Goal: Find specific page/section: Find specific page/section

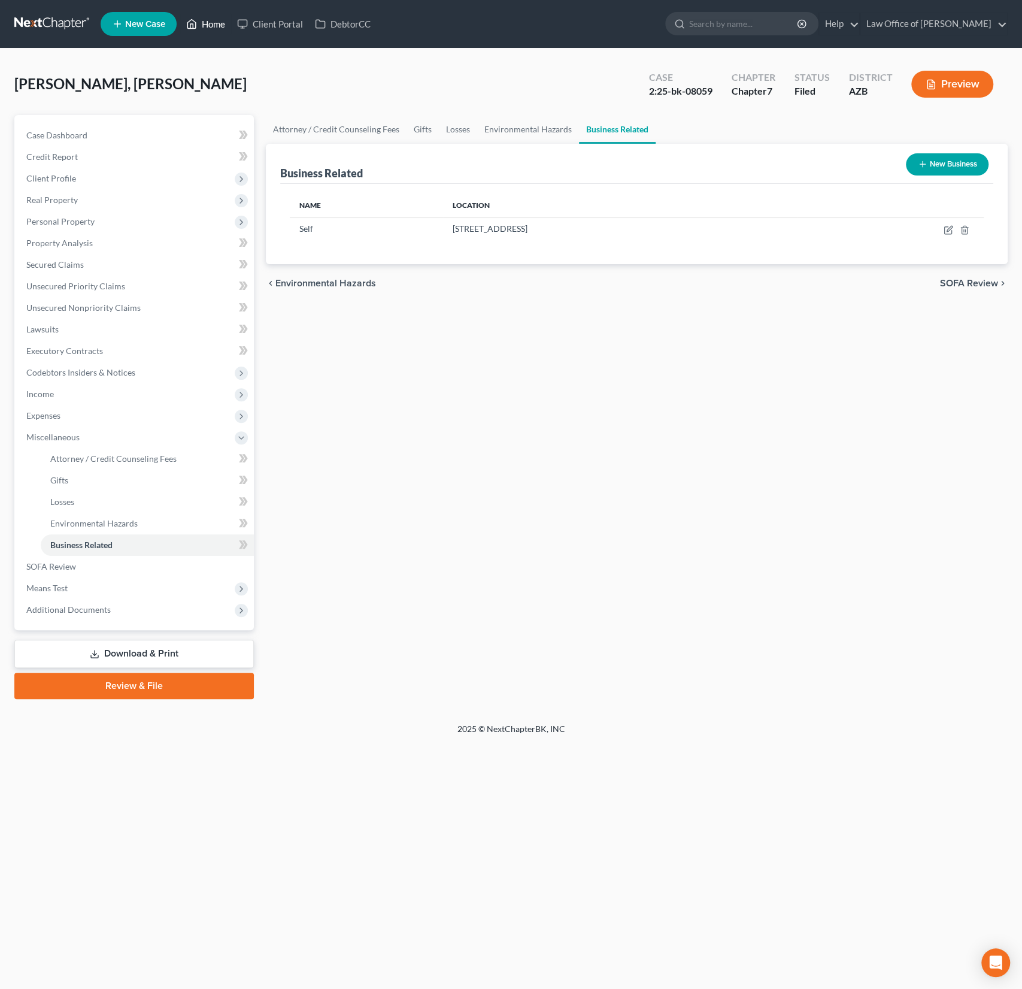
click at [206, 24] on link "Home" at bounding box center [205, 24] width 51 height 22
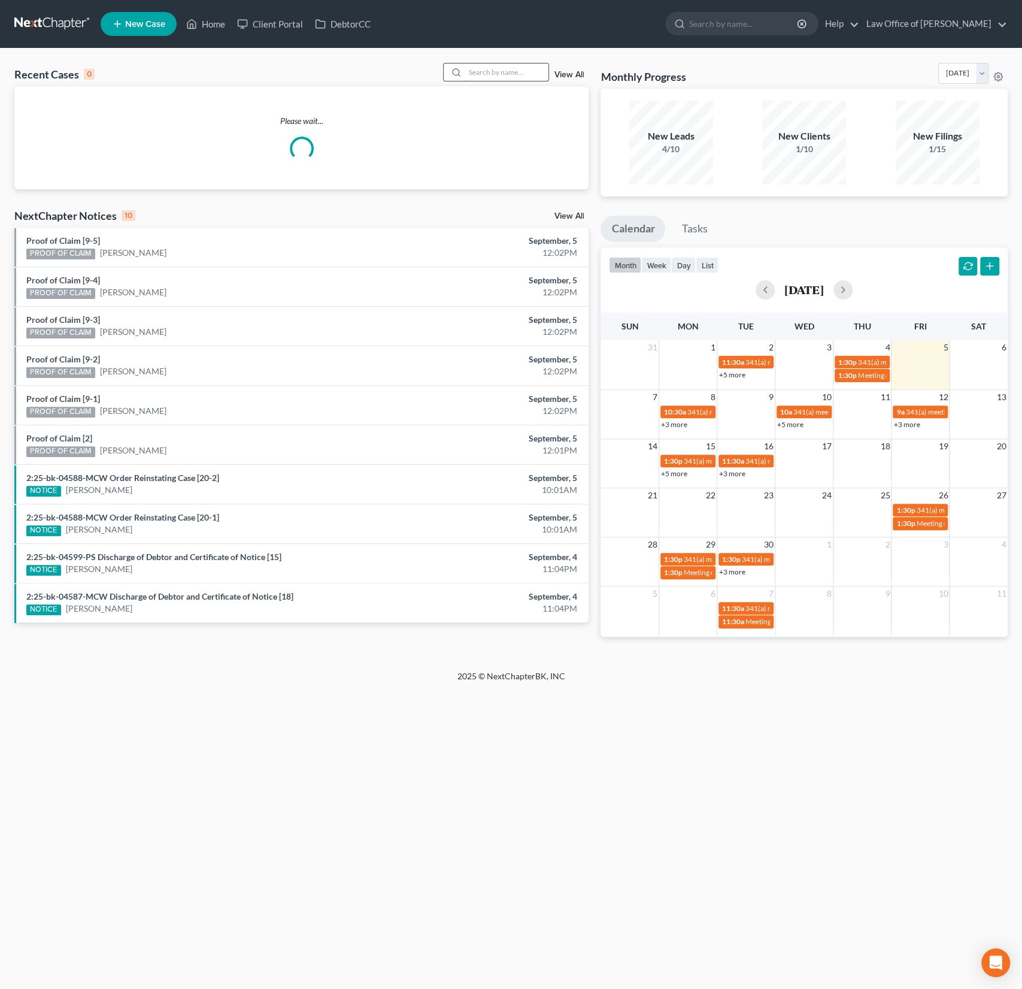
click at [537, 70] on input "search" at bounding box center [507, 71] width 84 height 17
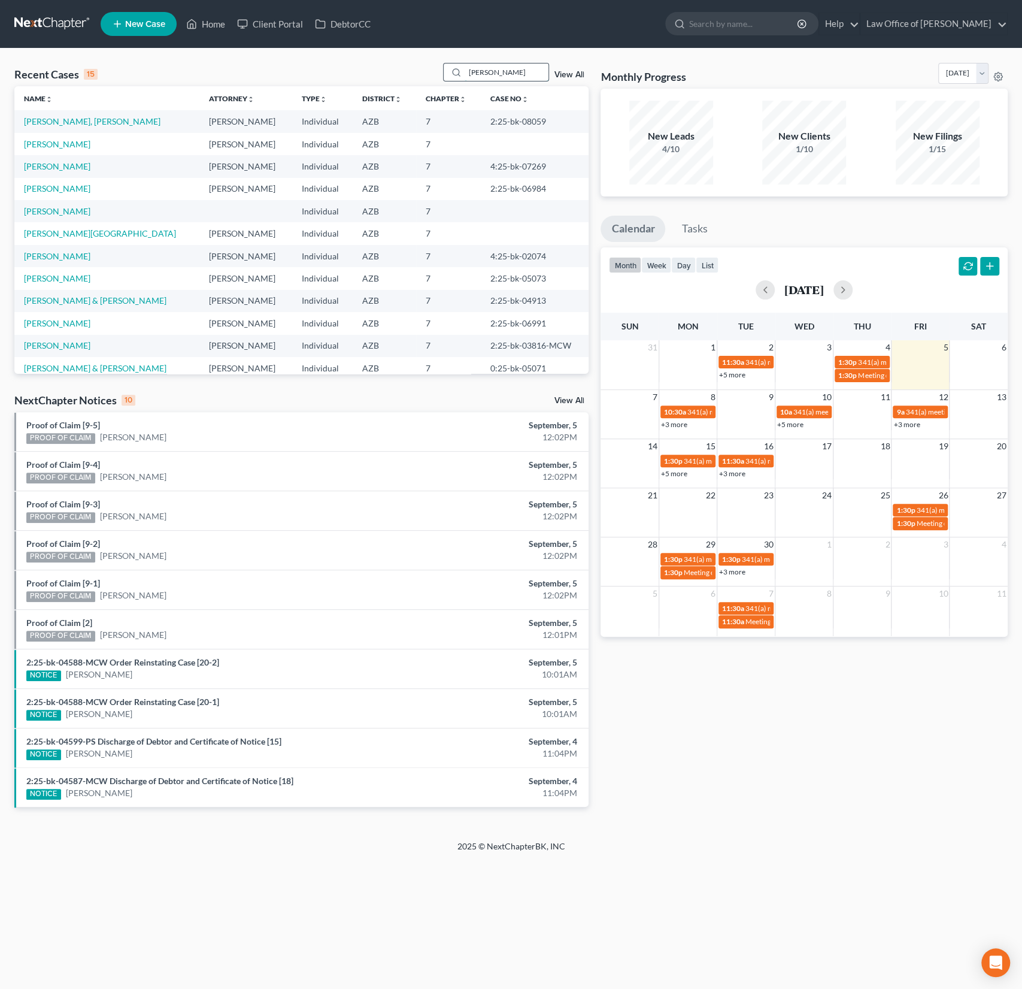
type input "[PERSON_NAME]"
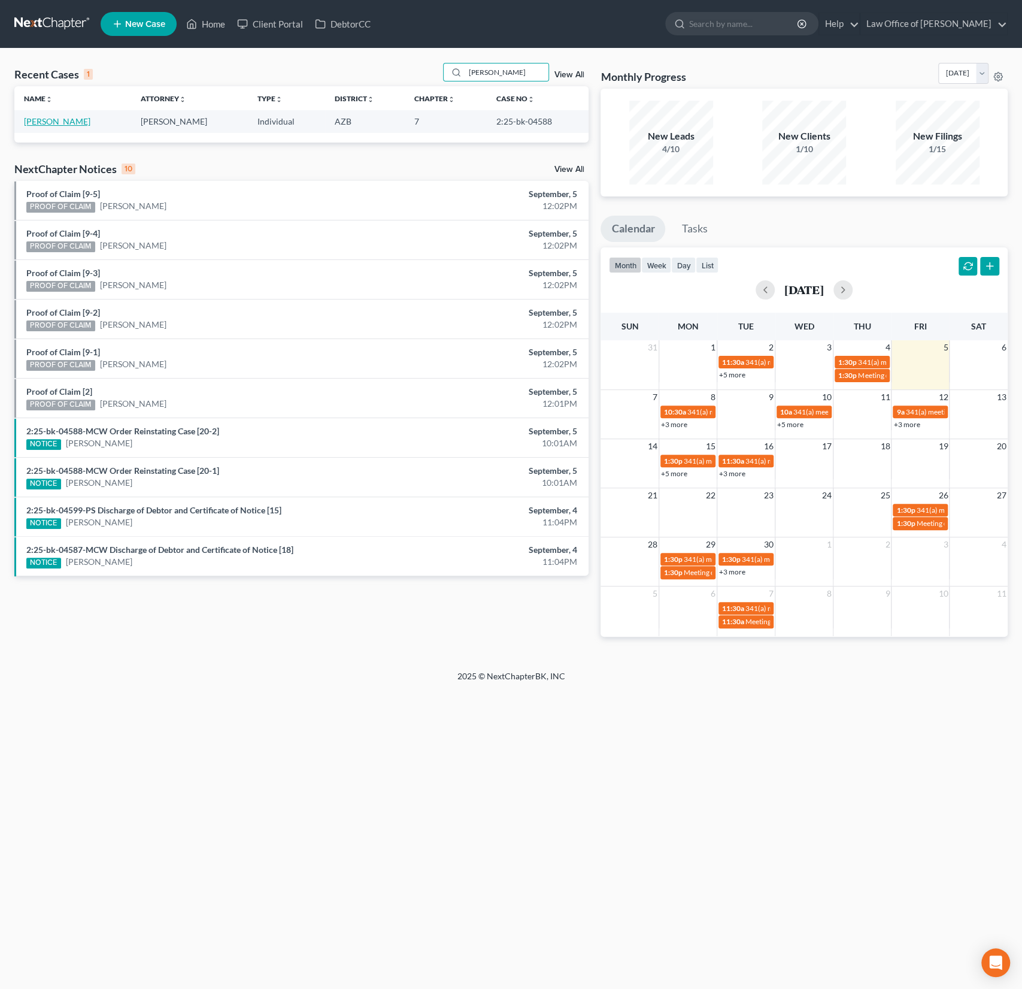
click at [58, 121] on link "[PERSON_NAME]" at bounding box center [57, 121] width 66 height 10
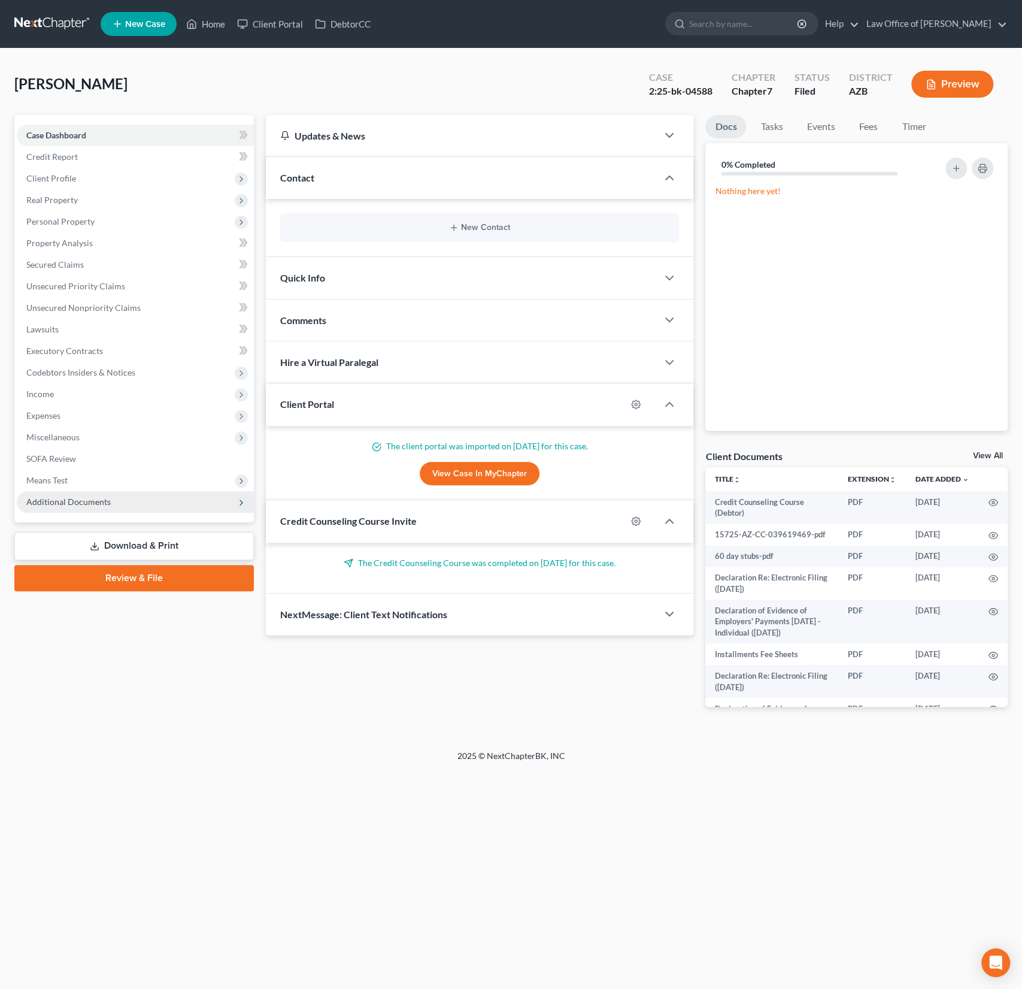
click at [79, 493] on span "Additional Documents" at bounding box center [135, 502] width 237 height 22
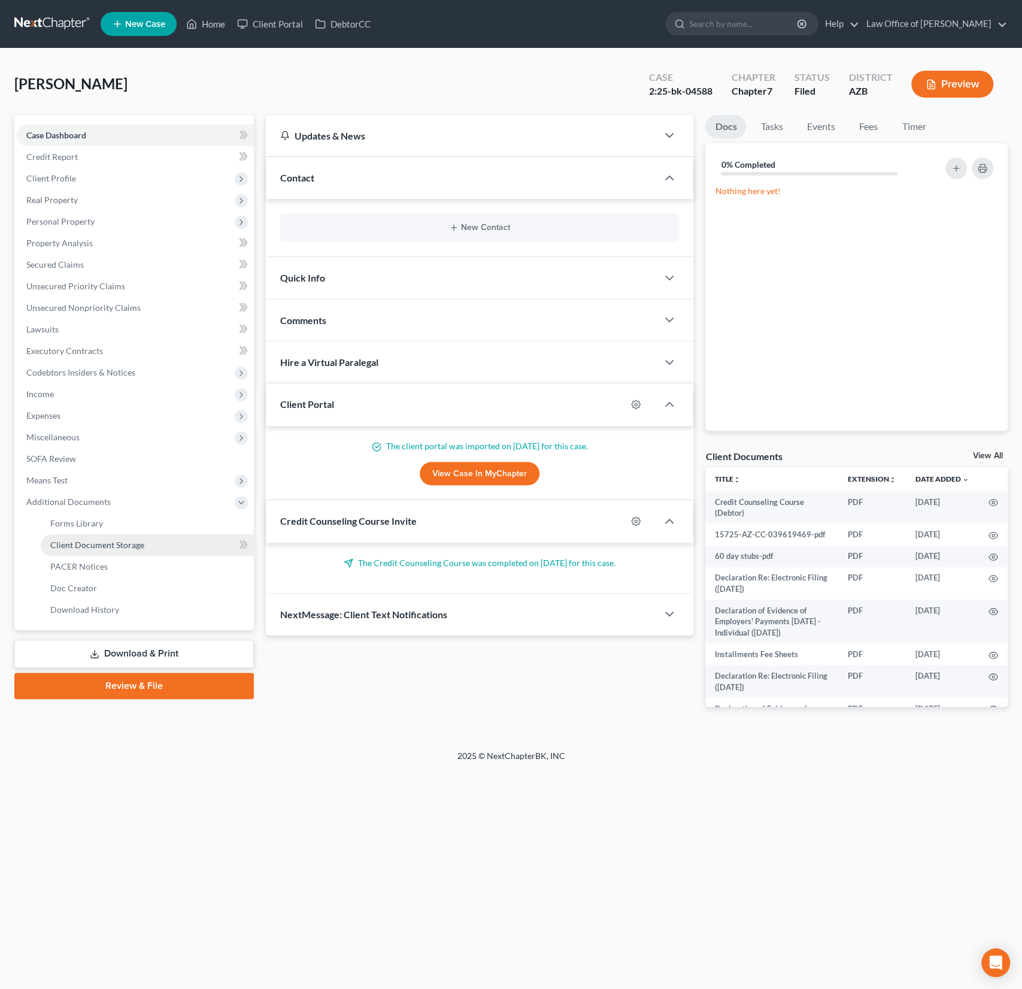
click at [89, 552] on link "Client Document Storage" at bounding box center [147, 545] width 213 height 22
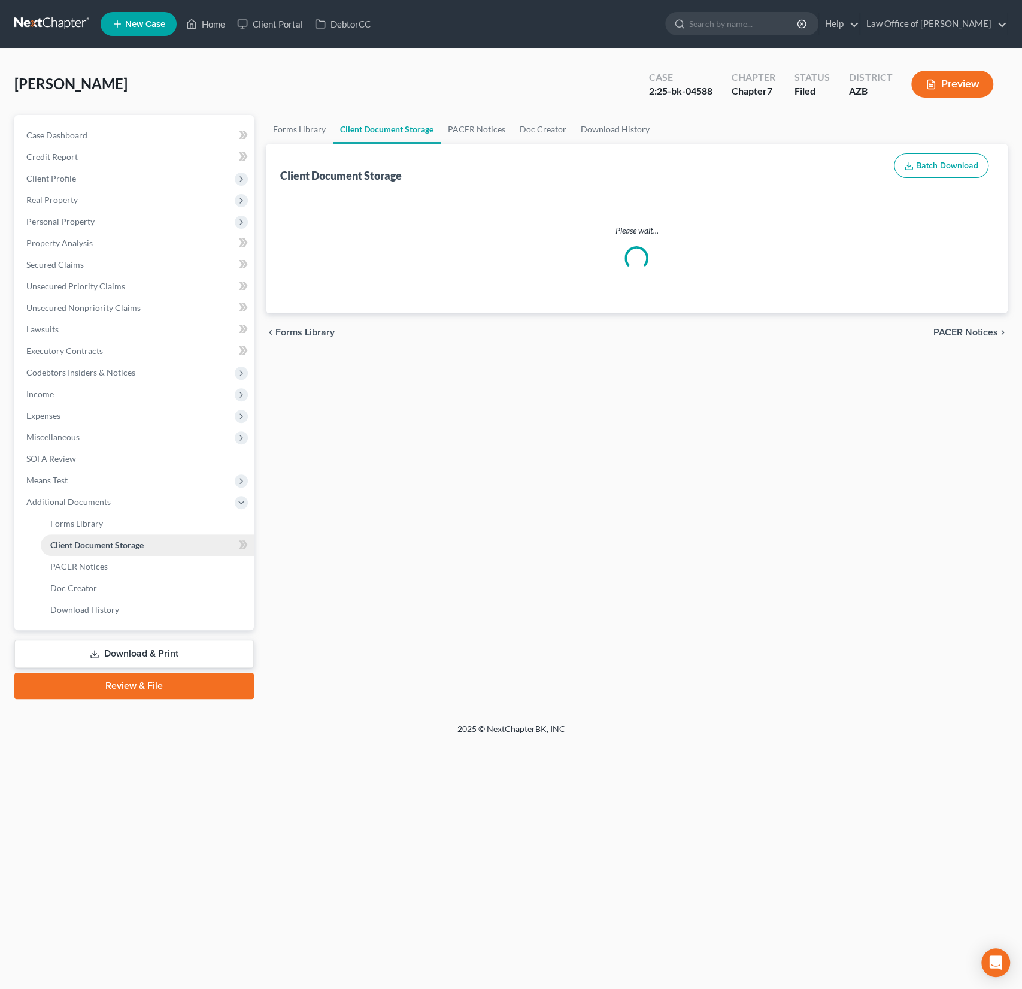
select select "30"
select select "18"
select select "14"
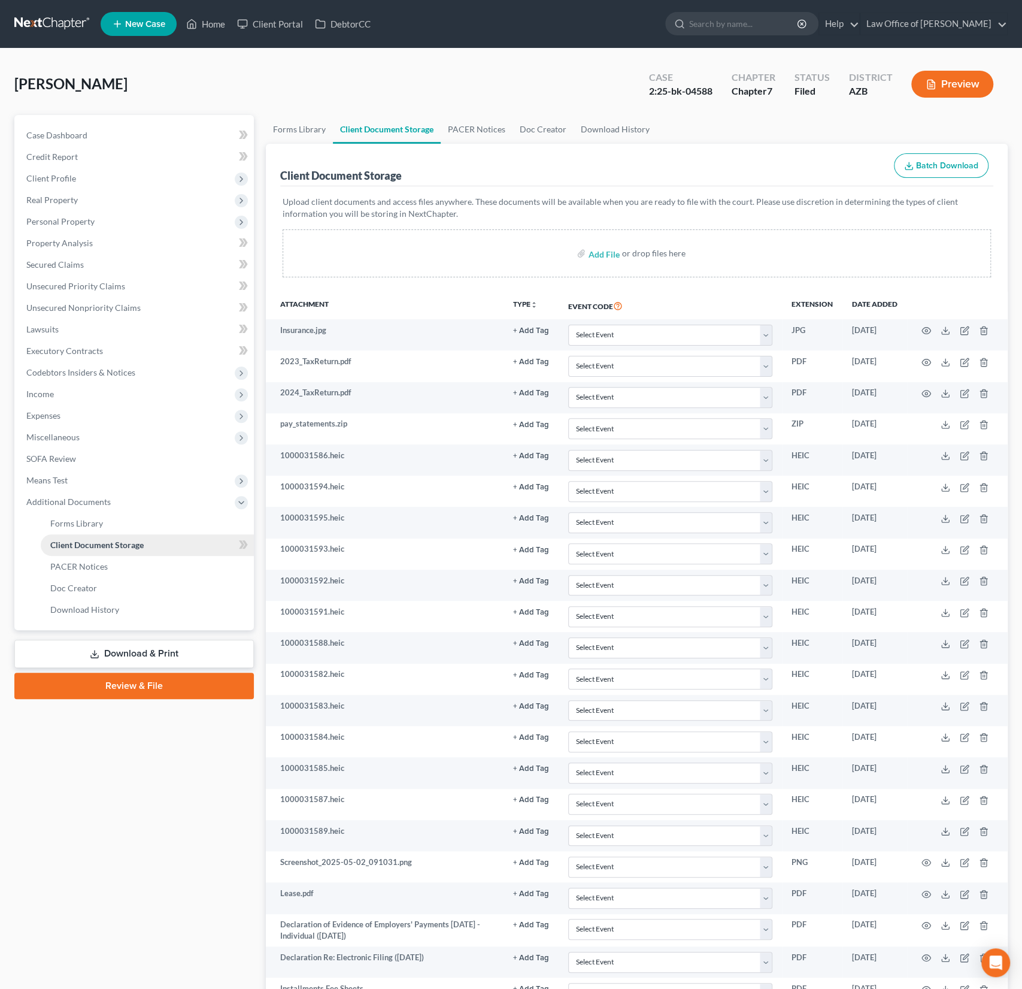
click at [89, 552] on link "Client Document Storage" at bounding box center [147, 545] width 213 height 22
click at [89, 556] on link "PACER Notices" at bounding box center [147, 567] width 213 height 22
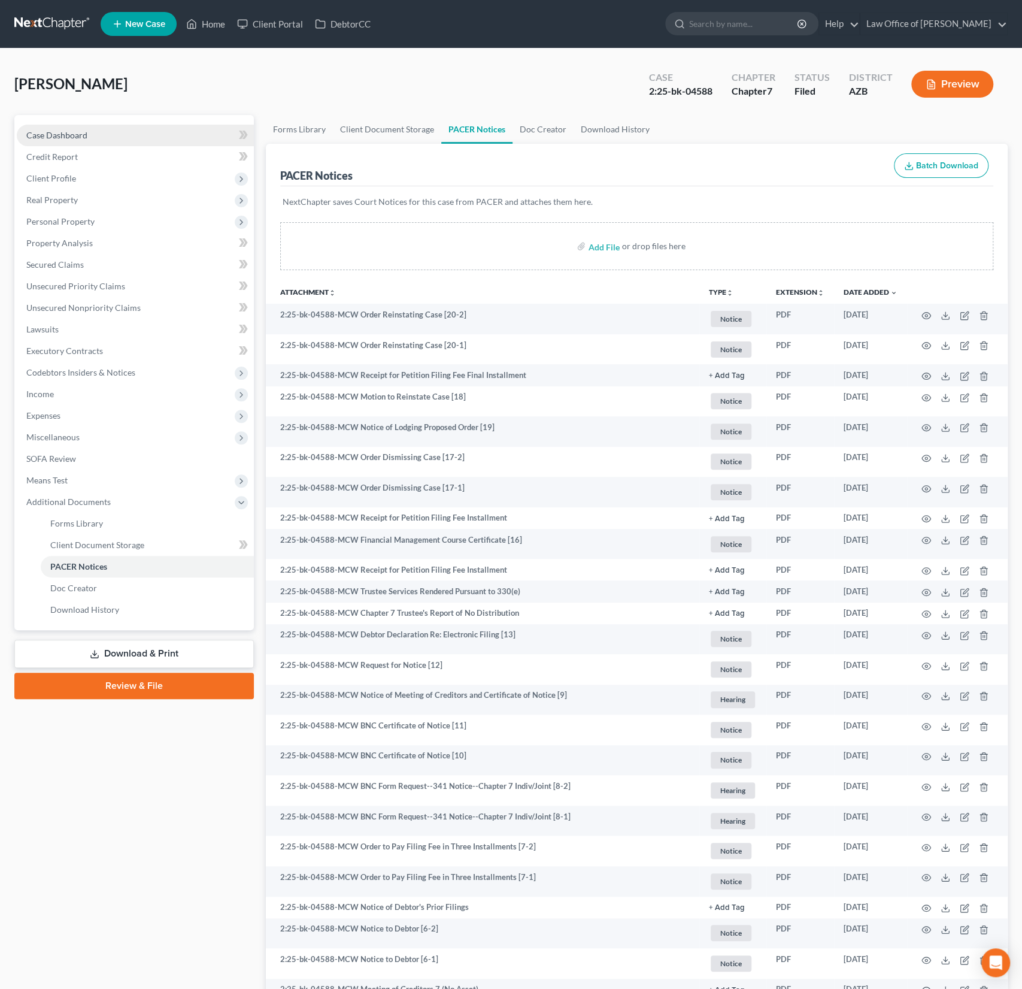
click at [72, 134] on span "Case Dashboard" at bounding box center [56, 135] width 61 height 10
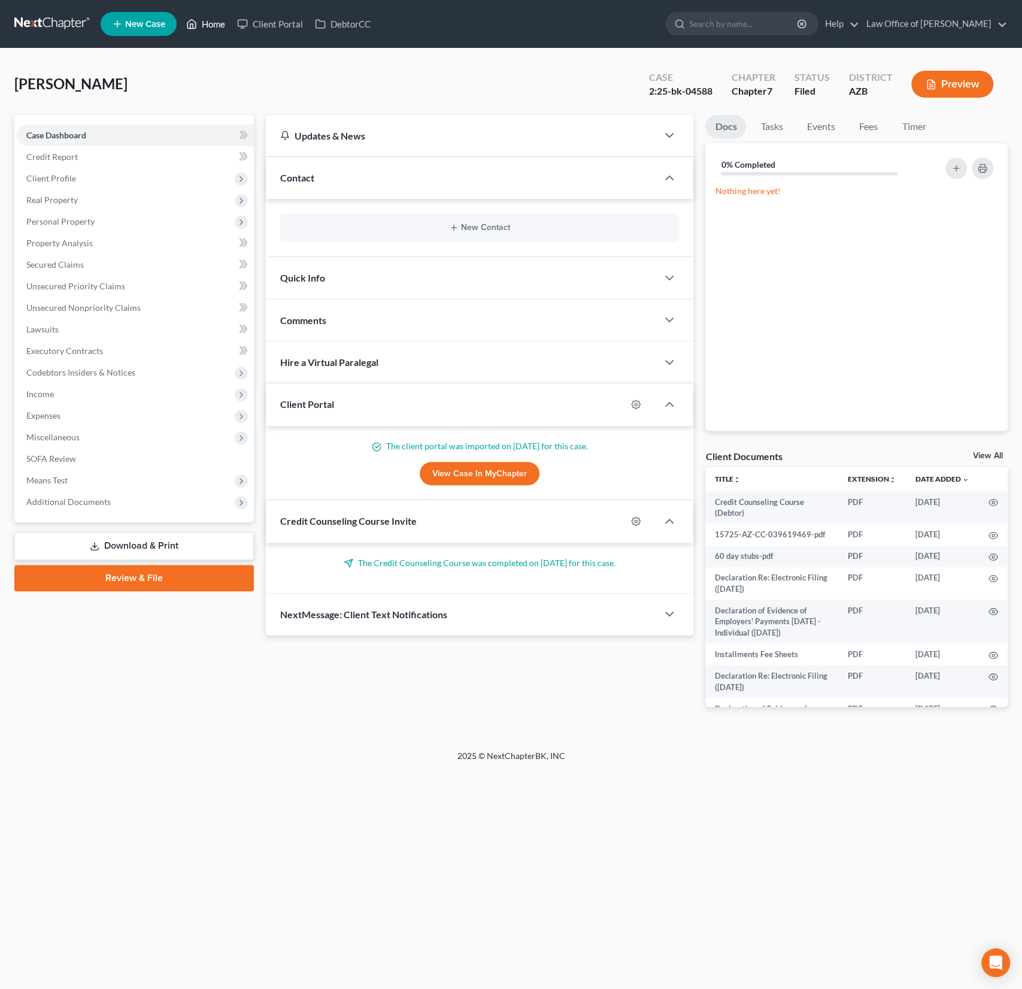
click at [207, 29] on link "Home" at bounding box center [205, 24] width 51 height 22
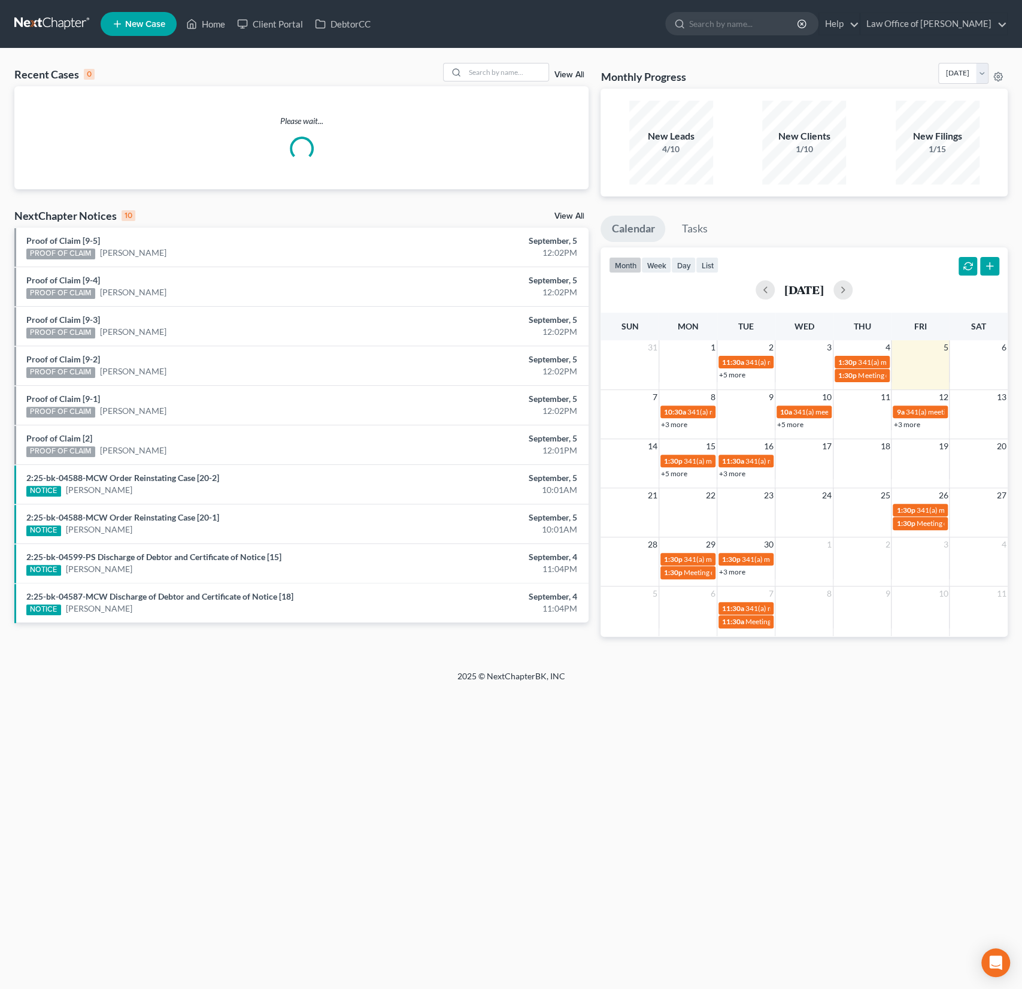
click at [446, 92] on div "Please wait..." at bounding box center [301, 137] width 574 height 103
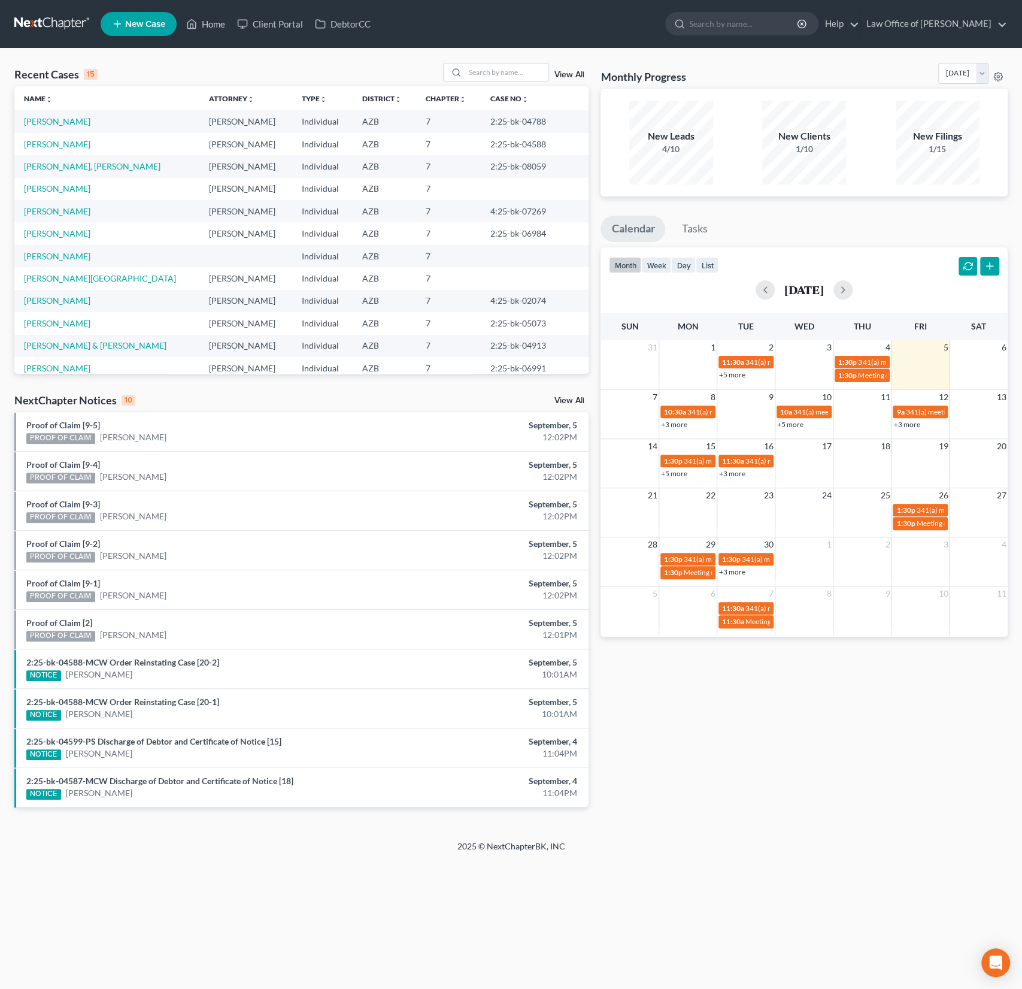
click at [517, 62] on div "Recent Cases 15 View All Name unfold_more expand_more expand_less Attorney unfo…" at bounding box center [511, 445] width 1022 height 792
click at [486, 63] on input "search" at bounding box center [507, 71] width 84 height 17
type input "[PERSON_NAME]"
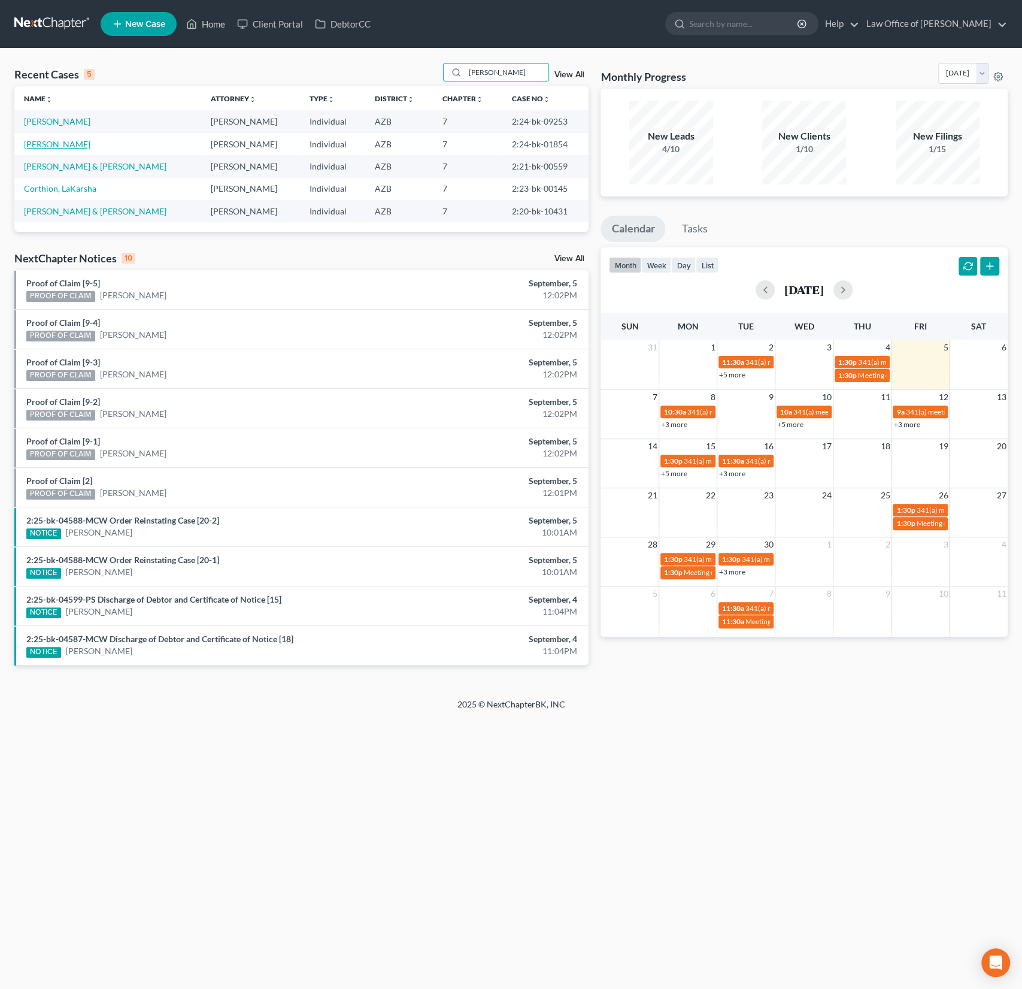
click at [83, 142] on link "[PERSON_NAME]" at bounding box center [57, 144] width 66 height 10
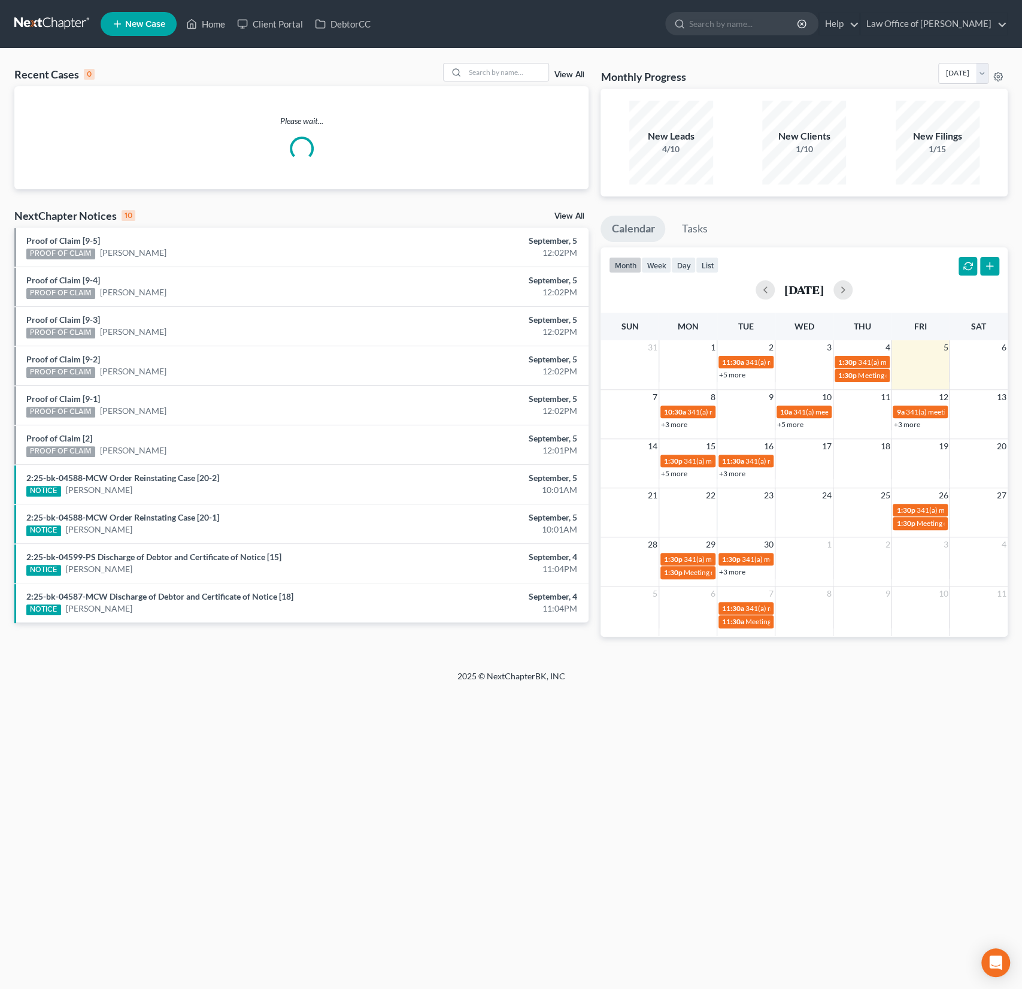
click at [492, 63] on div at bounding box center [496, 72] width 107 height 19
click at [488, 70] on input "search" at bounding box center [507, 71] width 84 height 17
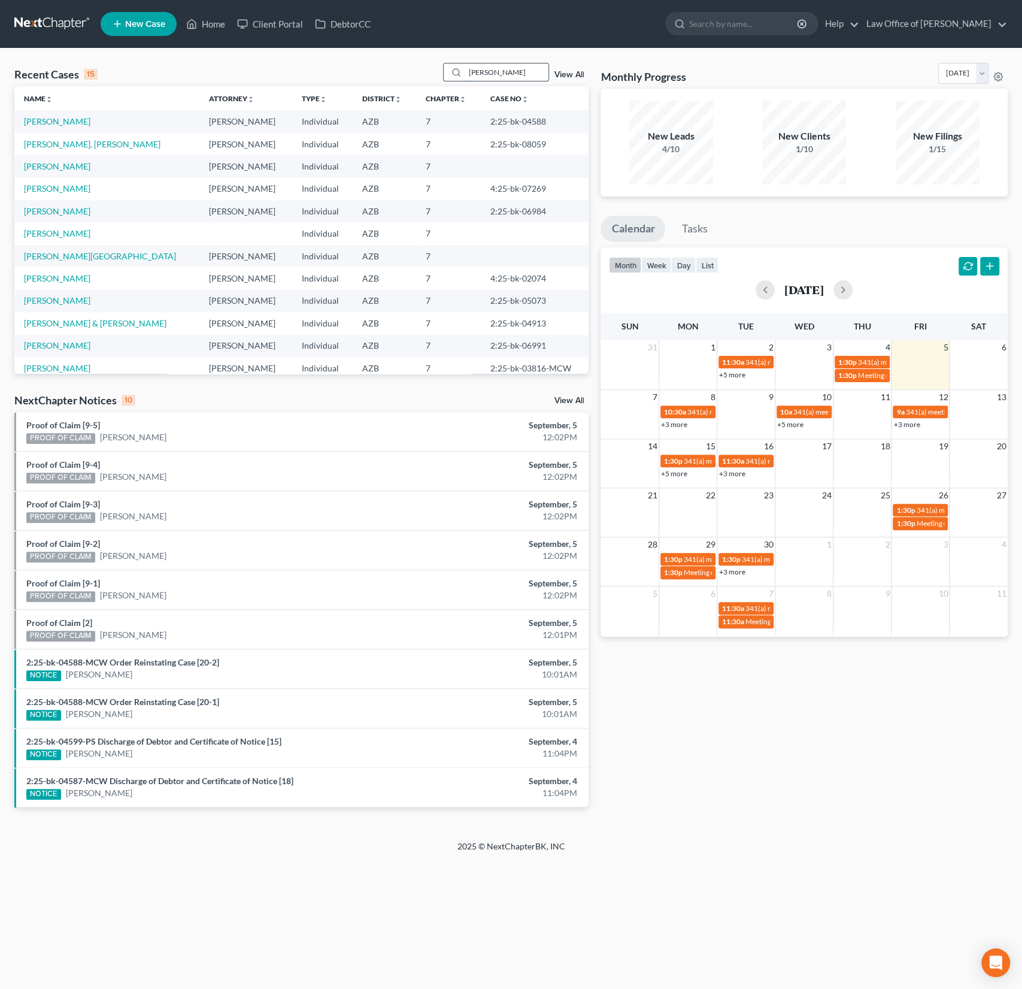
type input "anderson"
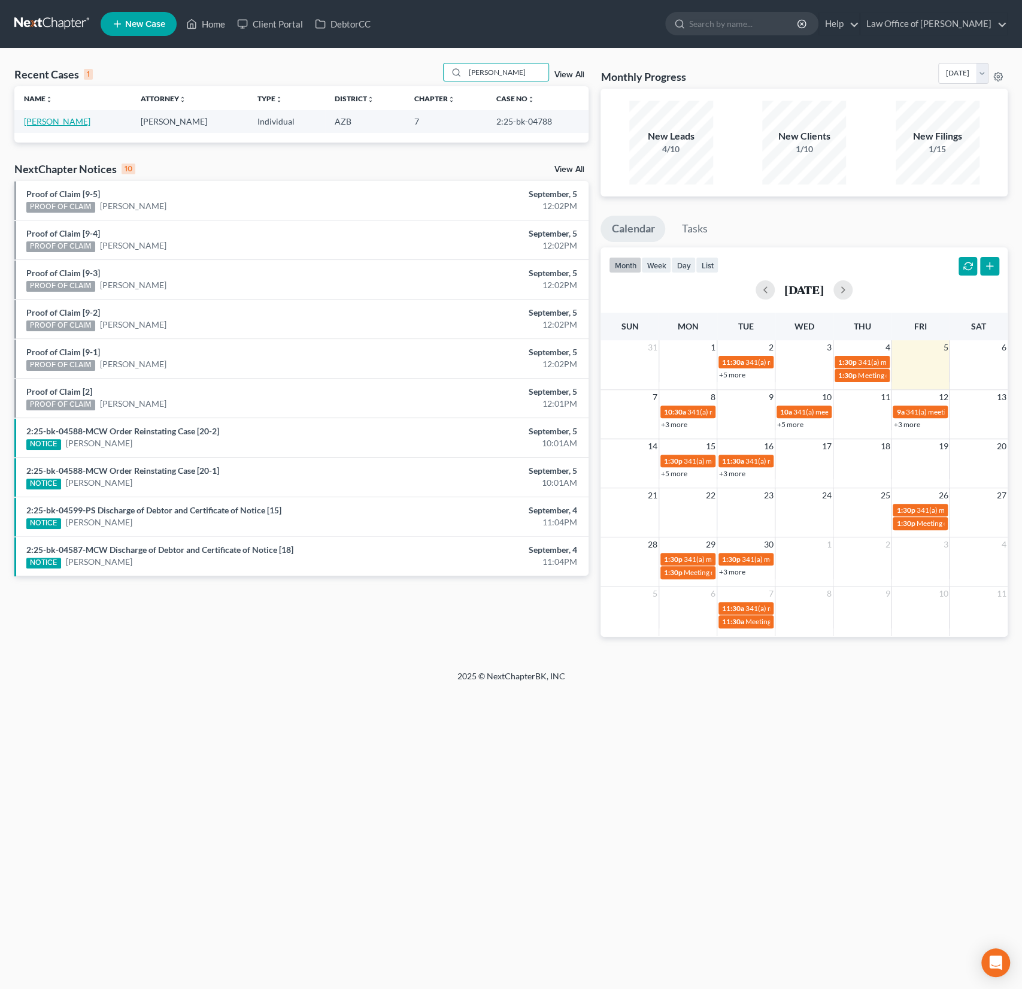
click at [82, 119] on link "[PERSON_NAME]" at bounding box center [57, 121] width 66 height 10
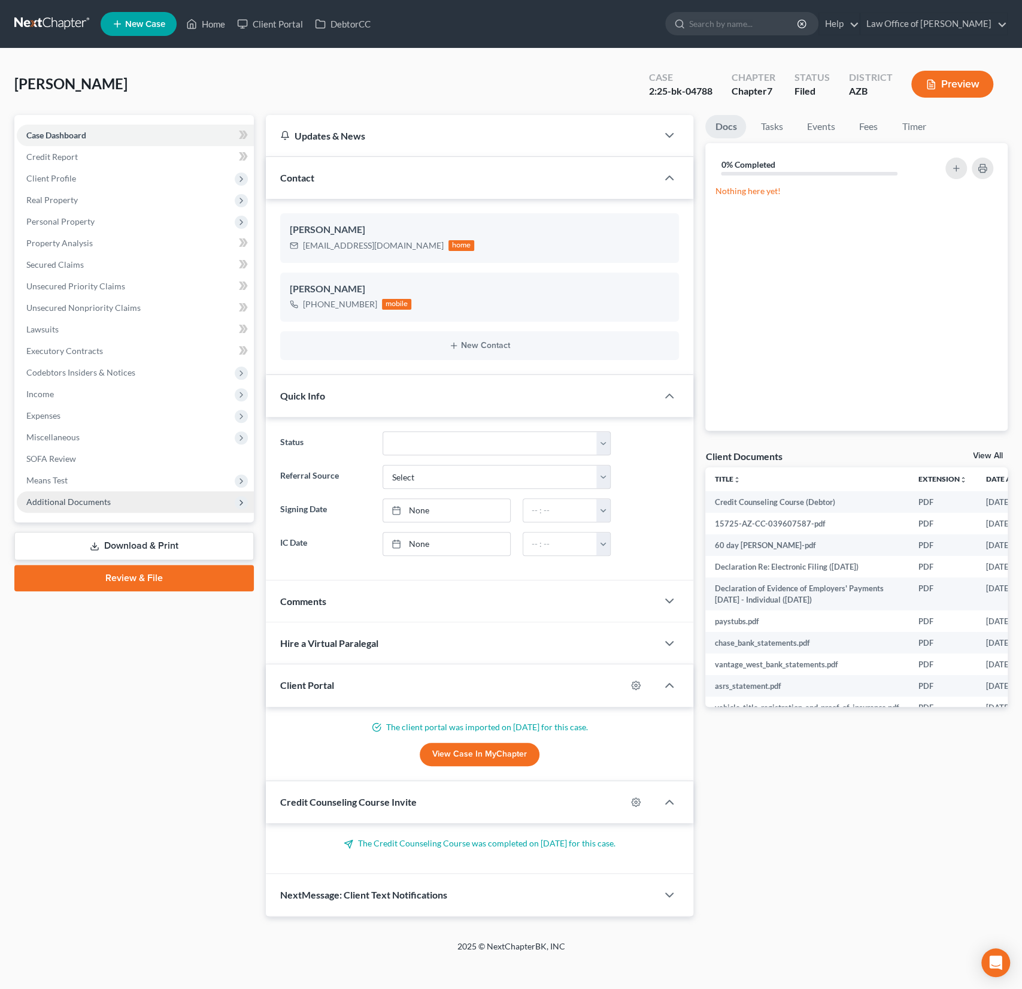
click at [81, 503] on span "Additional Documents" at bounding box center [68, 502] width 84 height 10
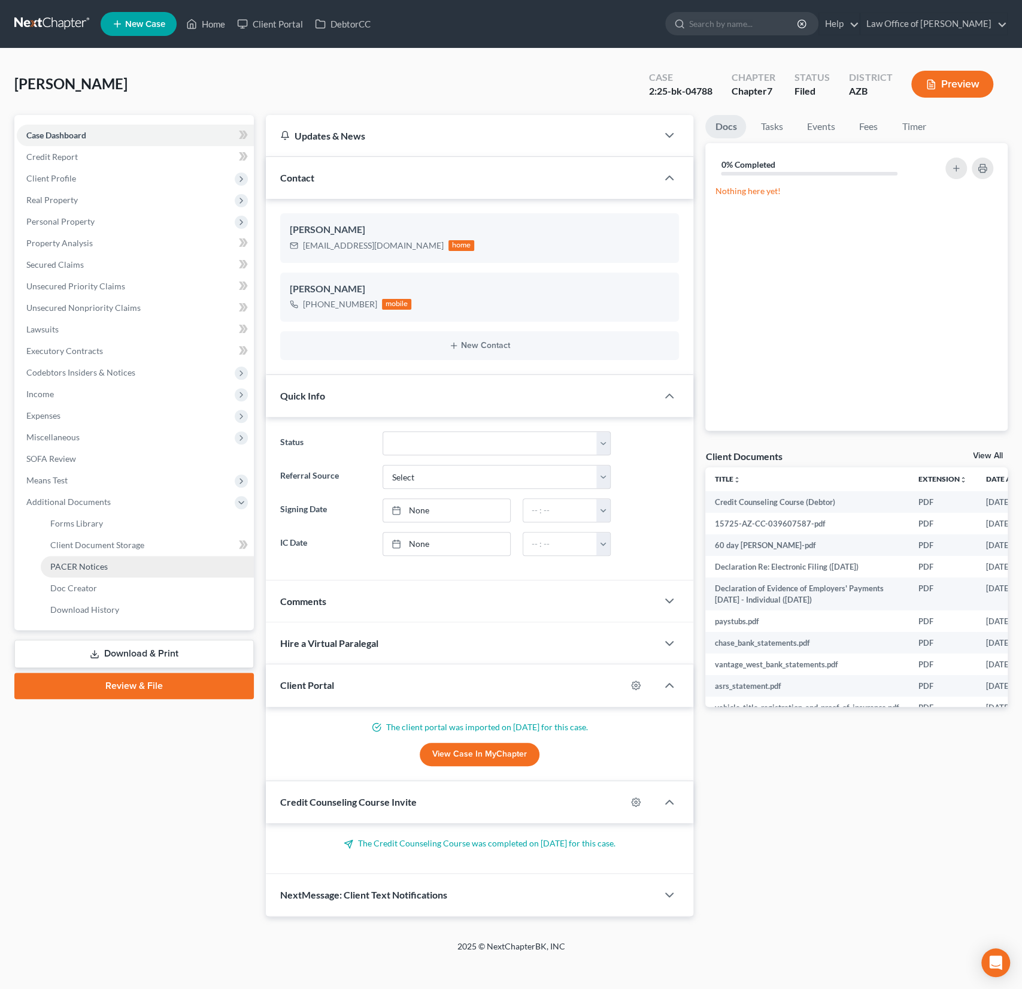
click at [85, 562] on span "PACER Notices" at bounding box center [79, 566] width 58 height 10
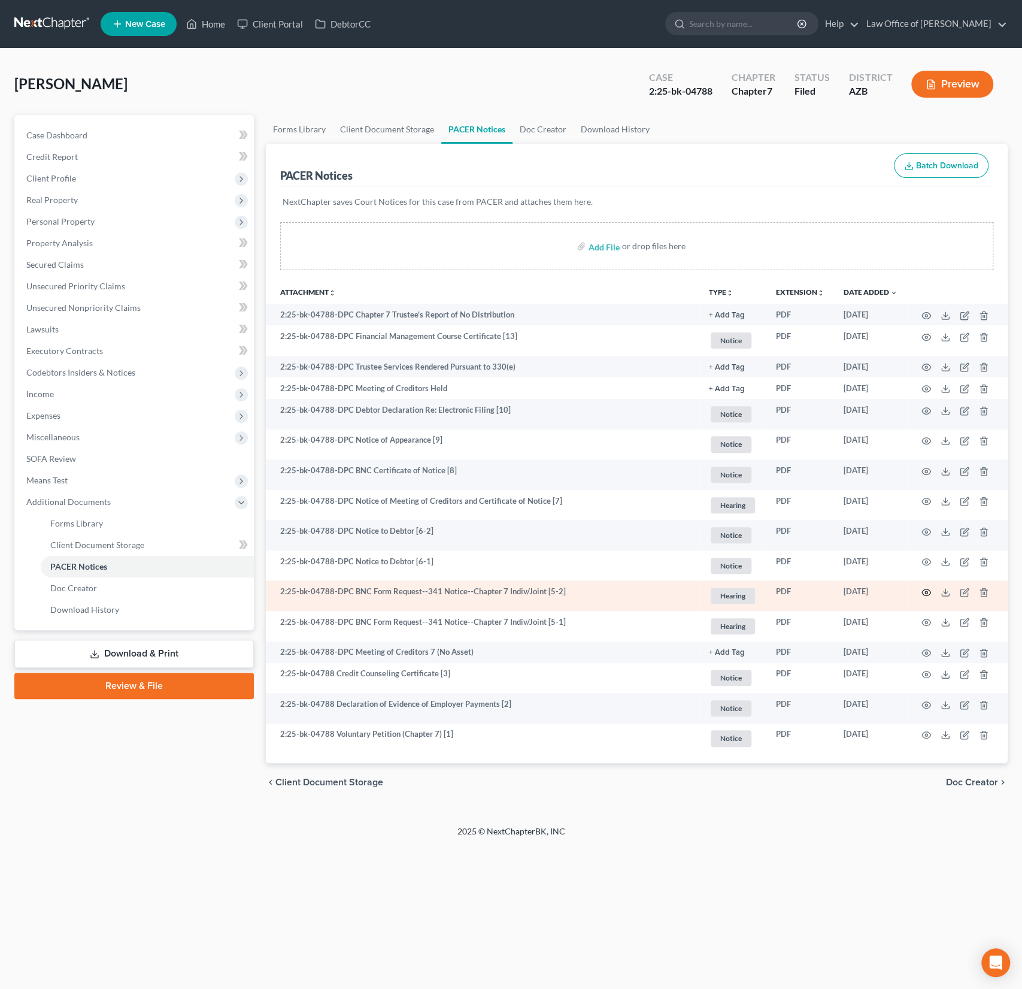
click at [928, 589] on icon "button" at bounding box center [927, 593] width 10 height 10
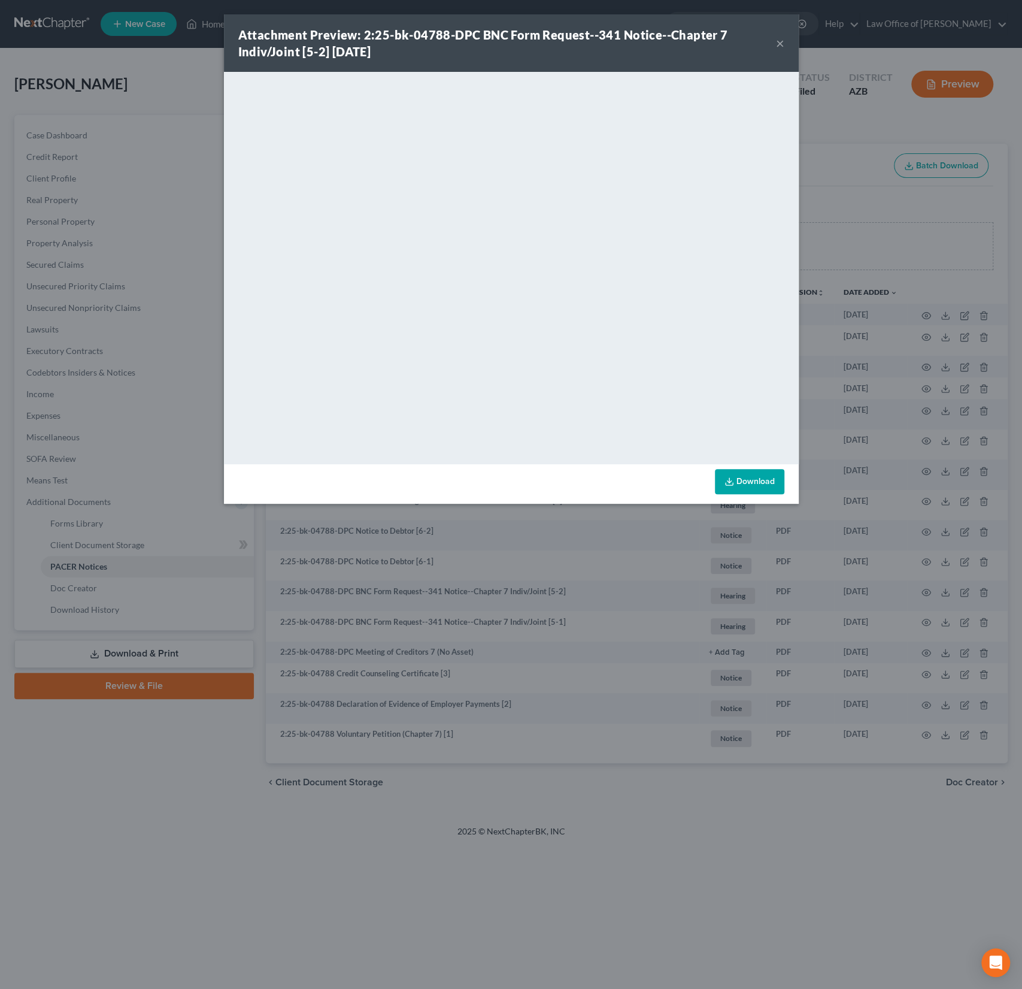
click at [779, 44] on button "×" at bounding box center [780, 43] width 8 height 14
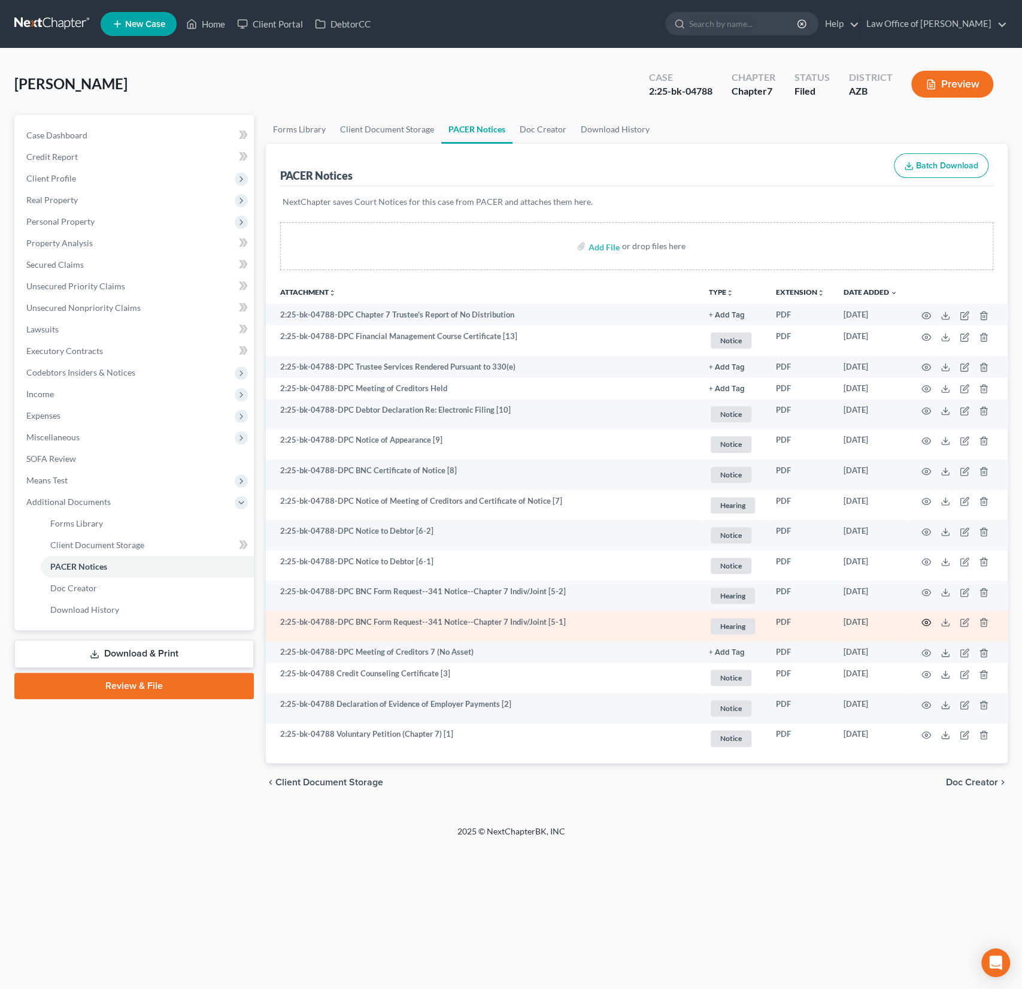
click at [928, 620] on icon "button" at bounding box center [927, 623] width 10 height 10
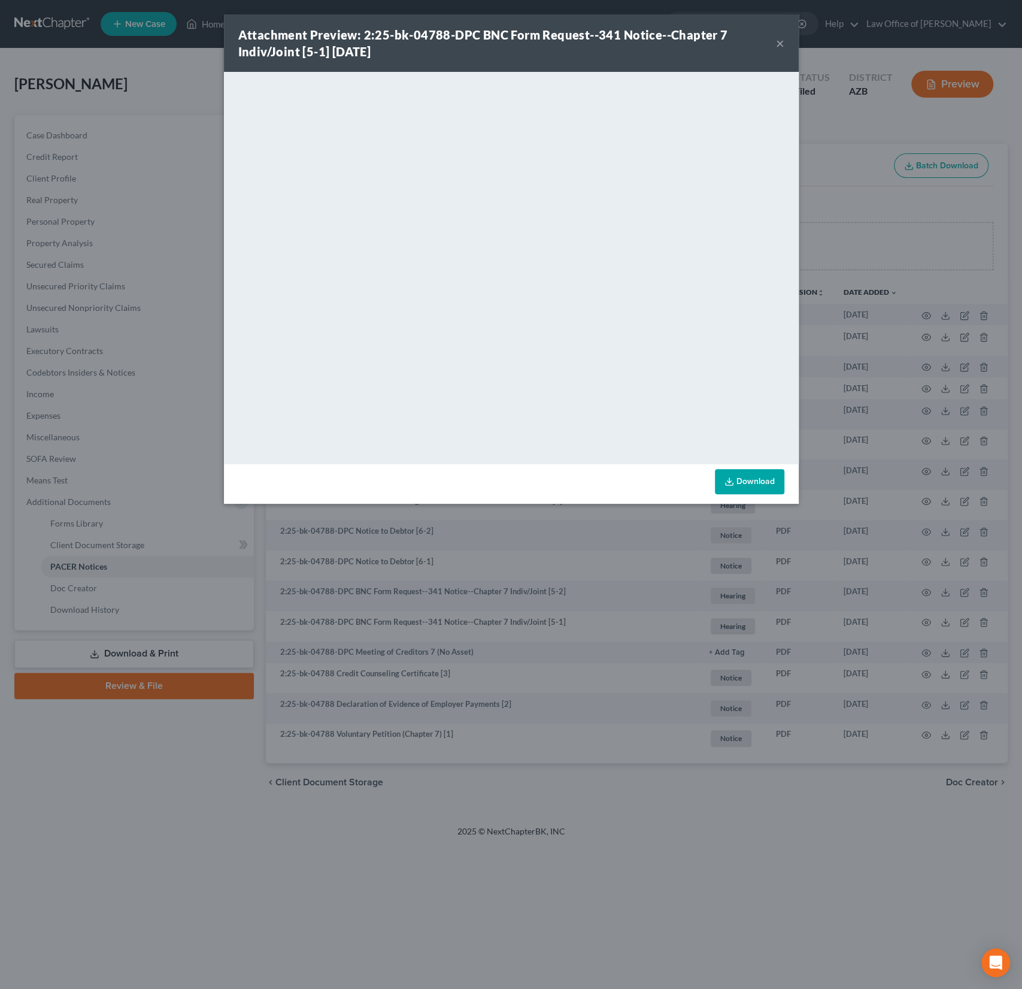
click at [779, 41] on button "×" at bounding box center [780, 43] width 8 height 14
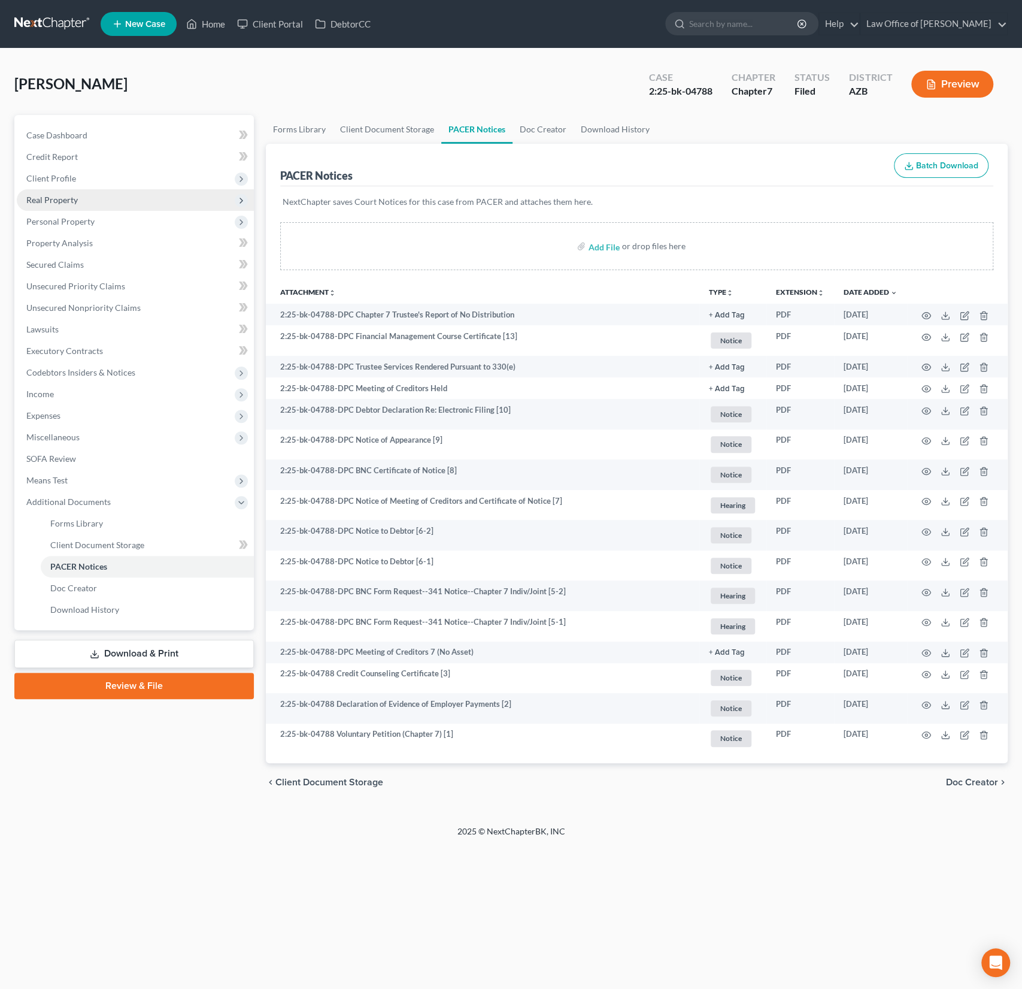
click at [58, 200] on span "Real Property" at bounding box center [52, 200] width 52 height 10
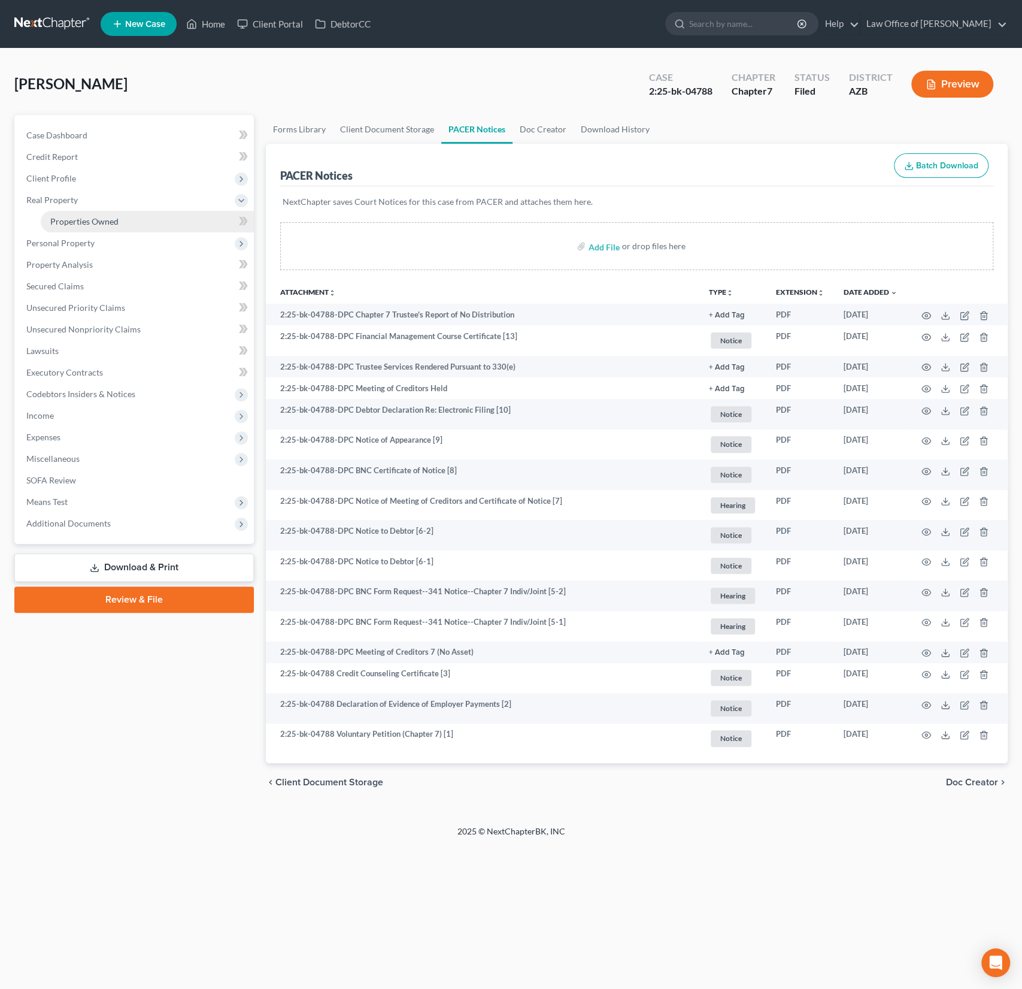
click at [90, 217] on span "Properties Owned" at bounding box center [84, 221] width 68 height 10
